Goal: Find specific page/section

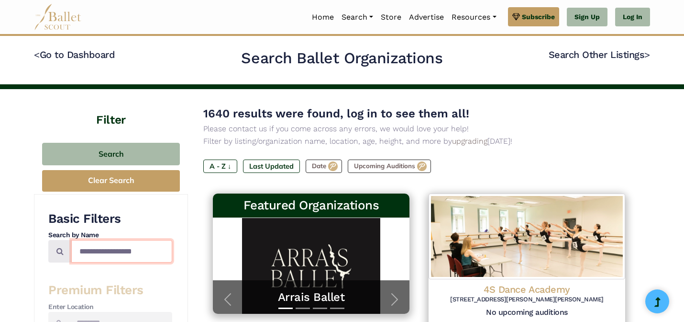
click at [118, 257] on input "Search by names..." at bounding box center [121, 251] width 101 height 22
type input "**********"
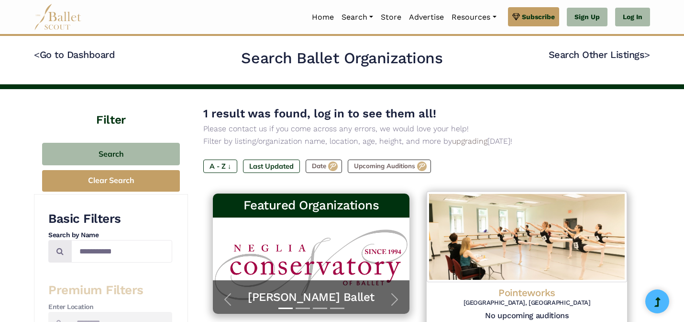
click at [490, 244] on img at bounding box center [527, 236] width 201 height 90
